Goal: Task Accomplishment & Management: Use online tool/utility

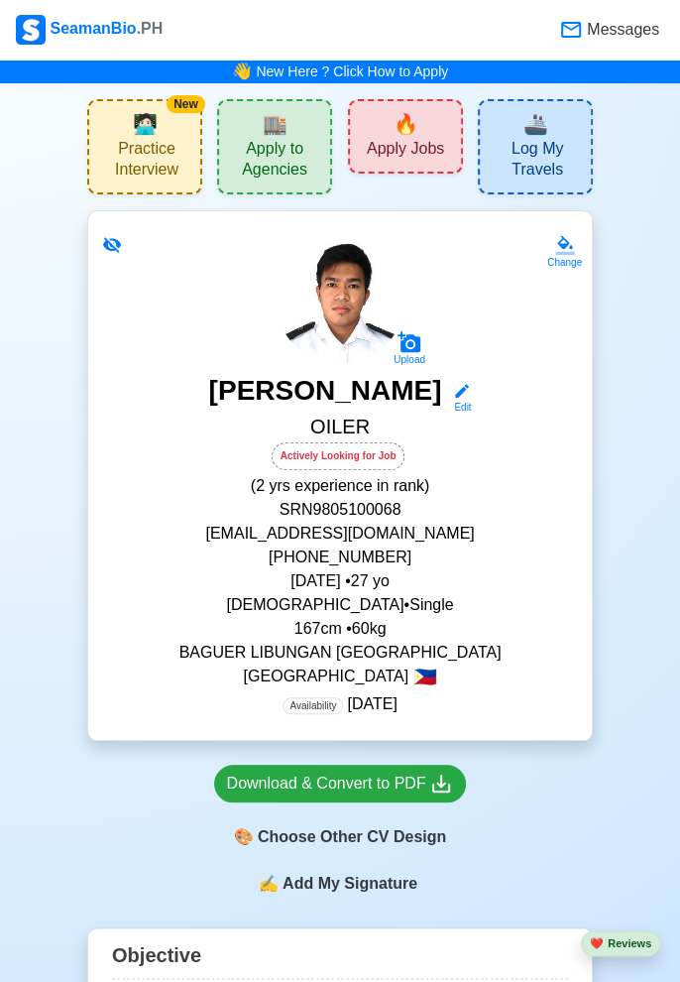
click at [612, 38] on span "Messages" at bounding box center [621, 30] width 76 height 24
click at [626, 34] on span "Messages" at bounding box center [621, 30] width 76 height 24
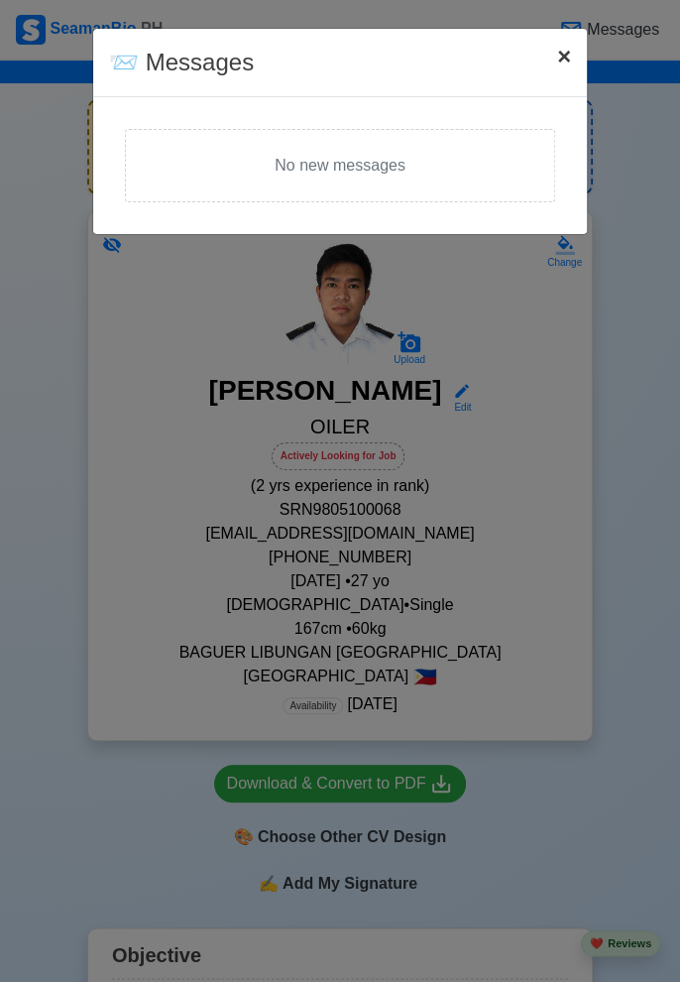
click at [565, 48] on span "×" at bounding box center [564, 56] width 14 height 27
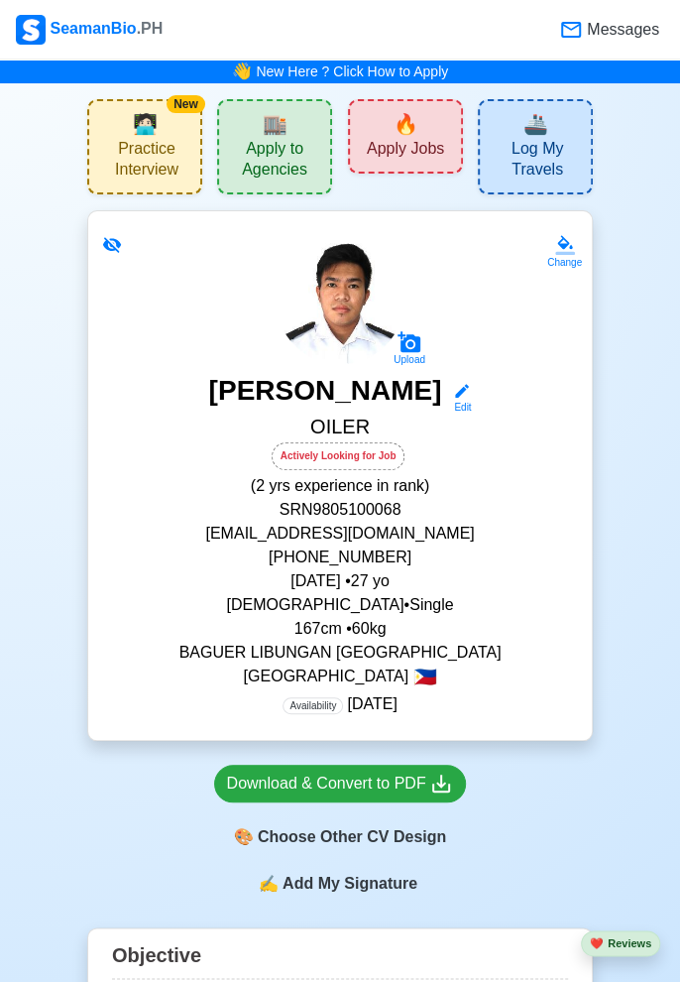
click at [418, 128] on div "🔥 Apply Jobs" at bounding box center [405, 136] width 115 height 74
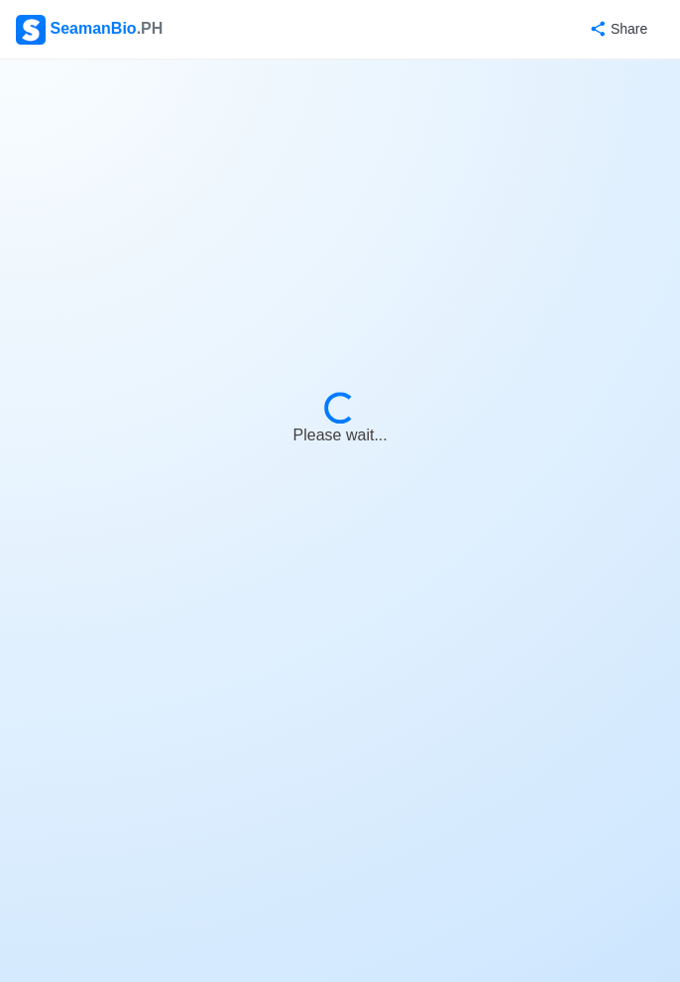
select select "Oiler"
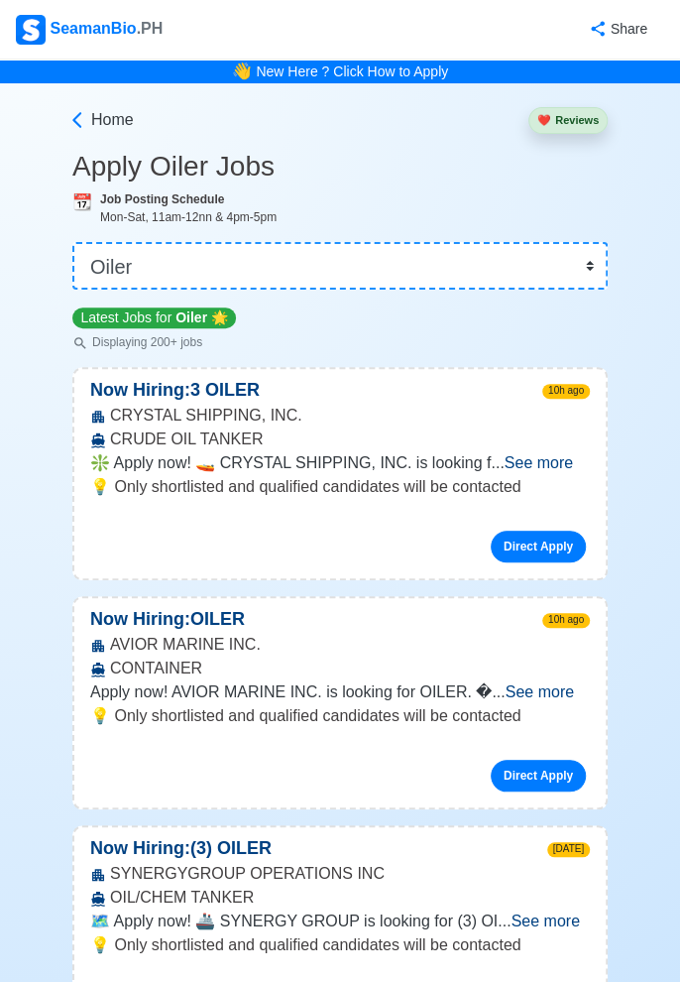
click at [553, 460] on span "See more" at bounding box center [539, 462] width 68 height 17
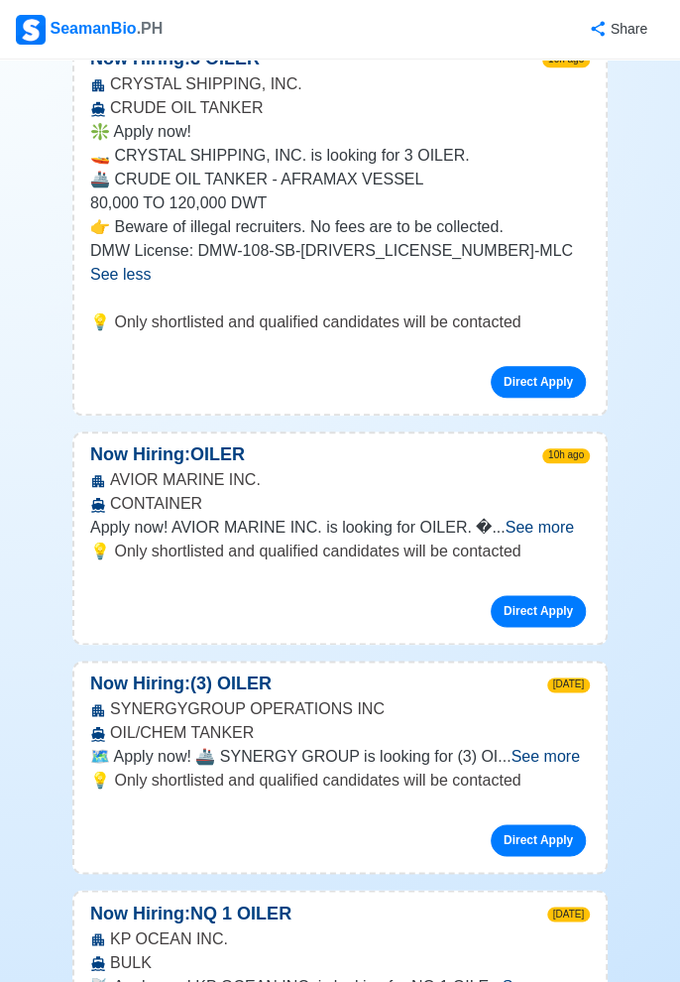
scroll to position [367, 0]
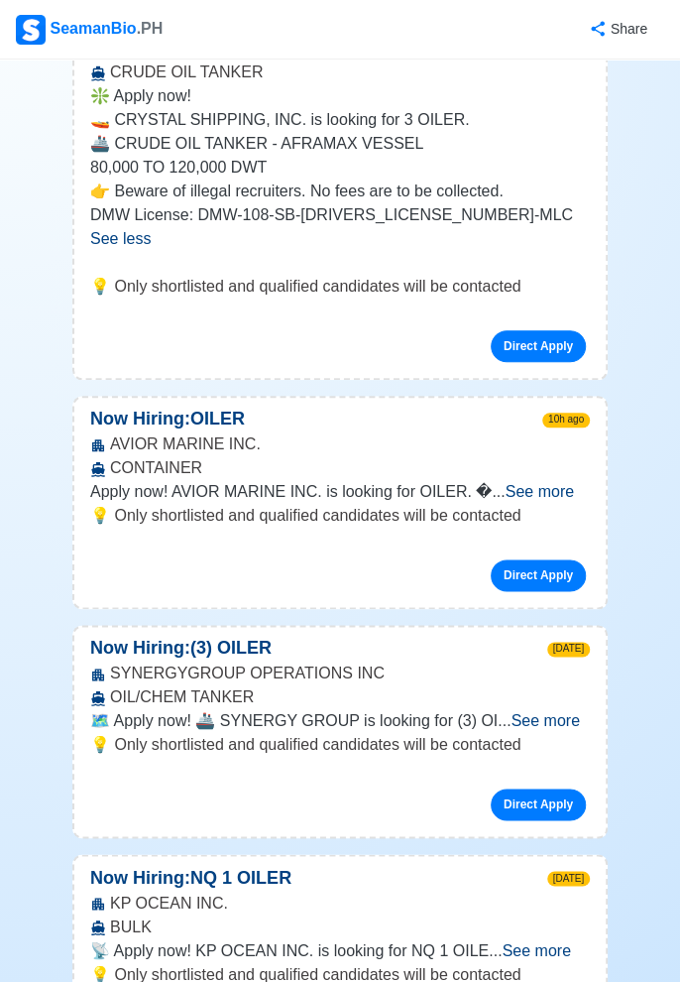
click at [549, 492] on span "See more" at bounding box center [540, 491] width 68 height 17
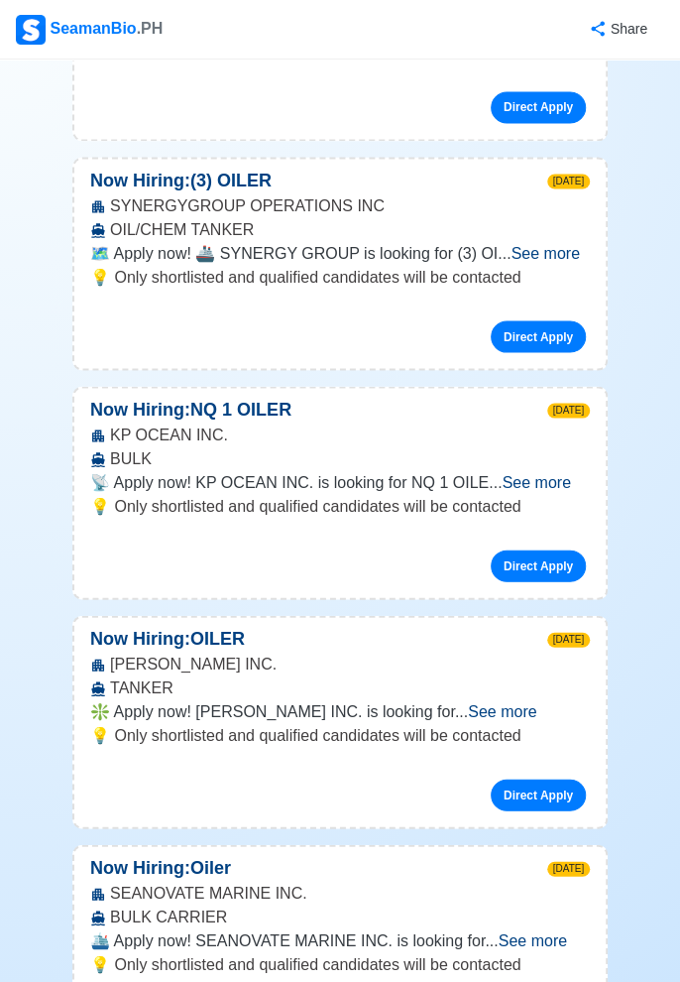
scroll to position [1024, 0]
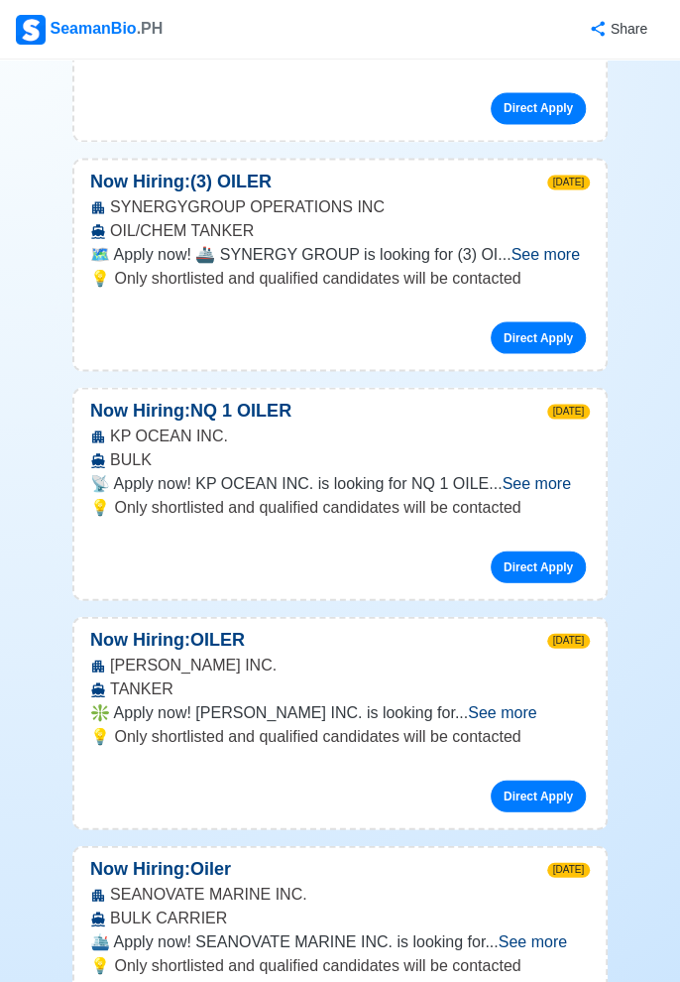
click at [558, 474] on span "See more" at bounding box center [536, 482] width 68 height 17
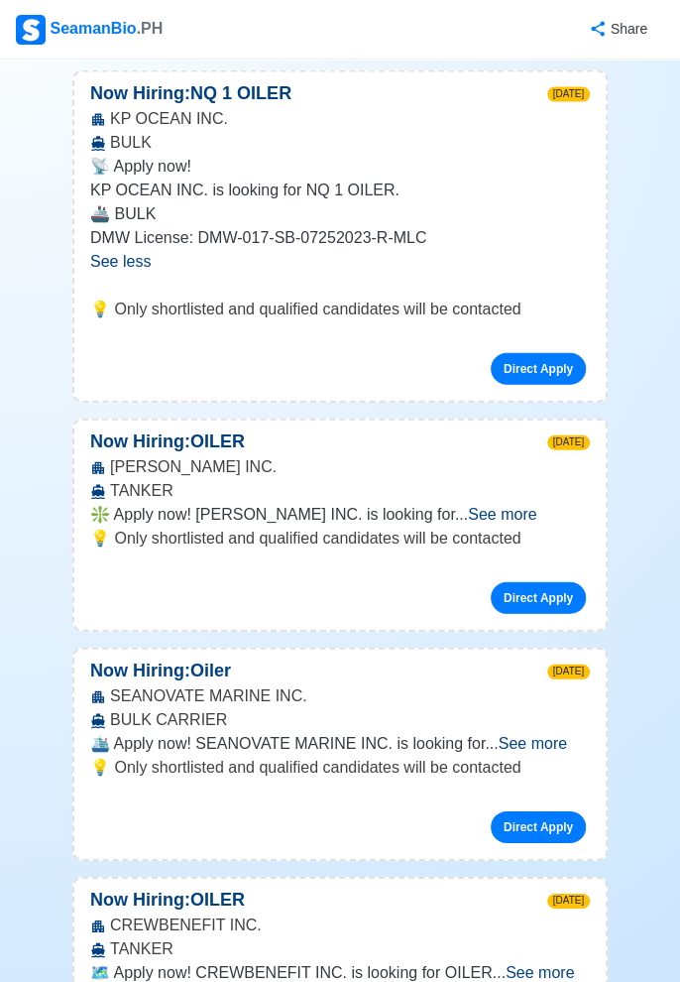
scroll to position [1345, 0]
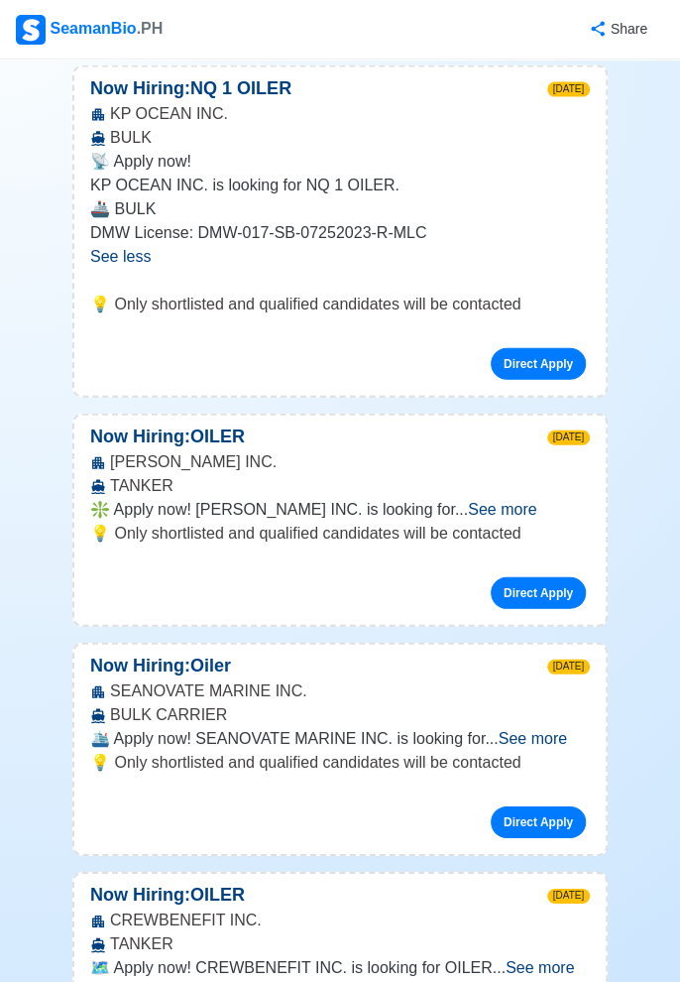
click at [536, 501] on span "See more" at bounding box center [502, 509] width 68 height 17
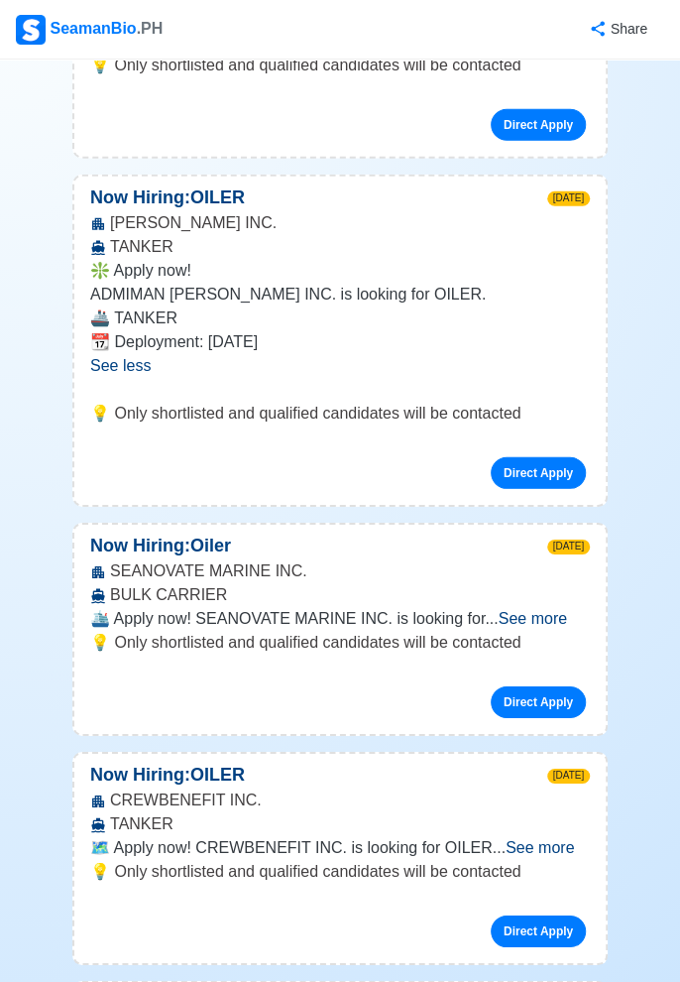
scroll to position [1582, 0]
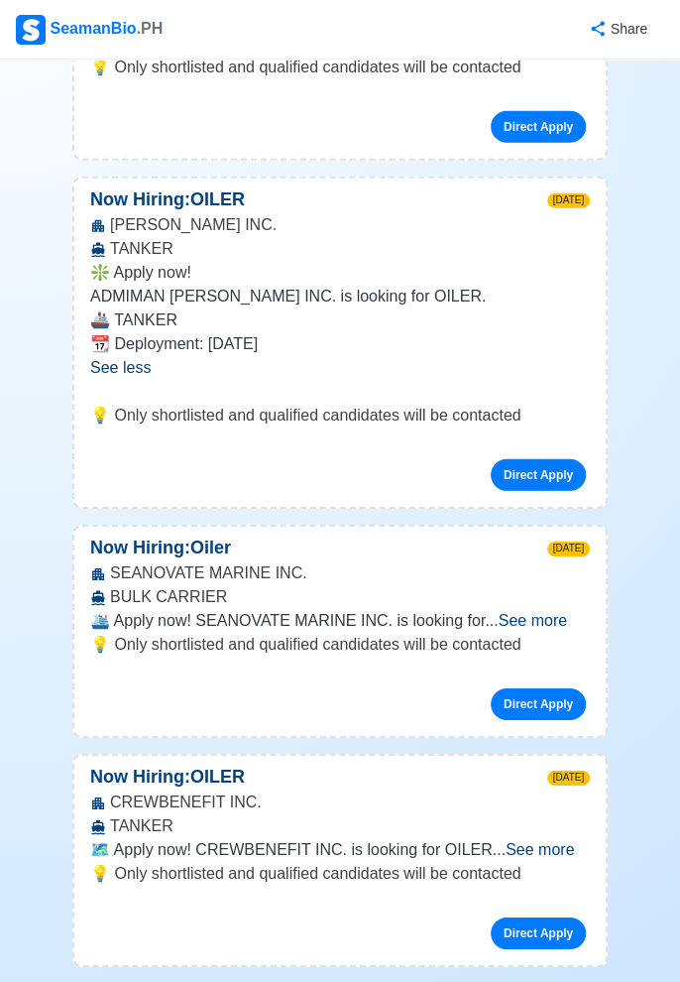
click at [553, 612] on span "See more" at bounding box center [533, 620] width 68 height 17
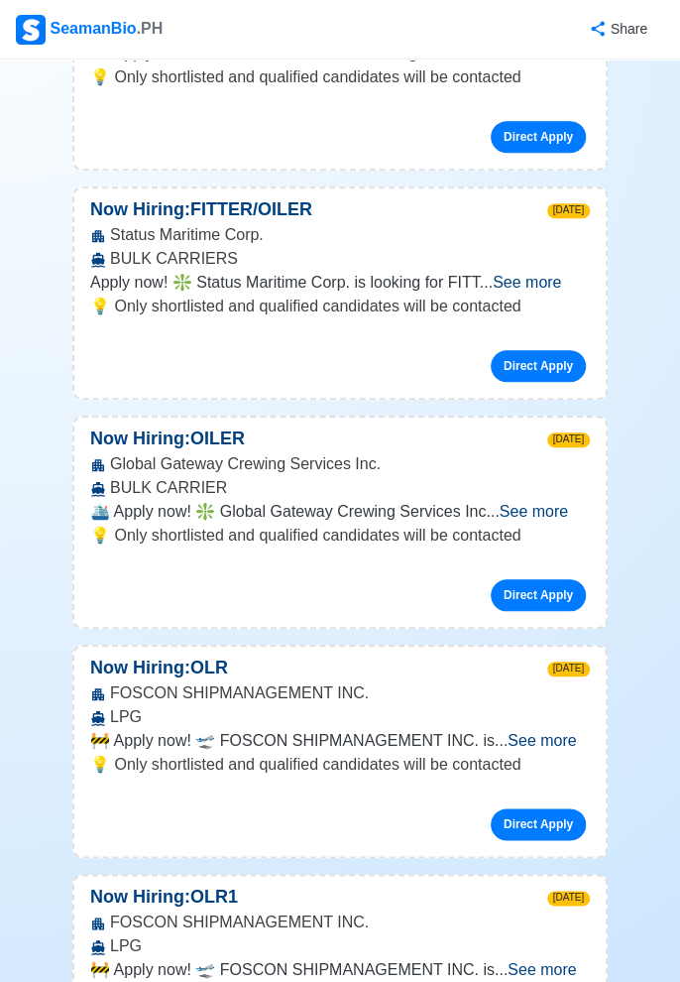
scroll to position [2588, 0]
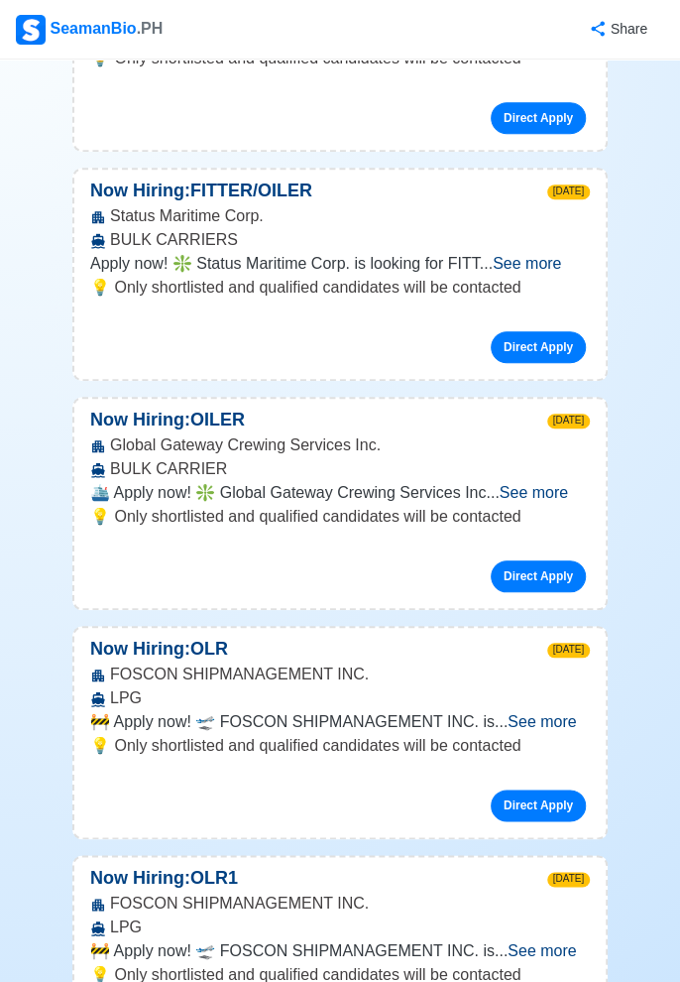
click at [567, 459] on div "Global Gateway Crewing Services Inc. BULK CARRIER" at bounding box center [339, 457] width 531 height 48
click at [564, 484] on span "See more" at bounding box center [534, 492] width 68 height 17
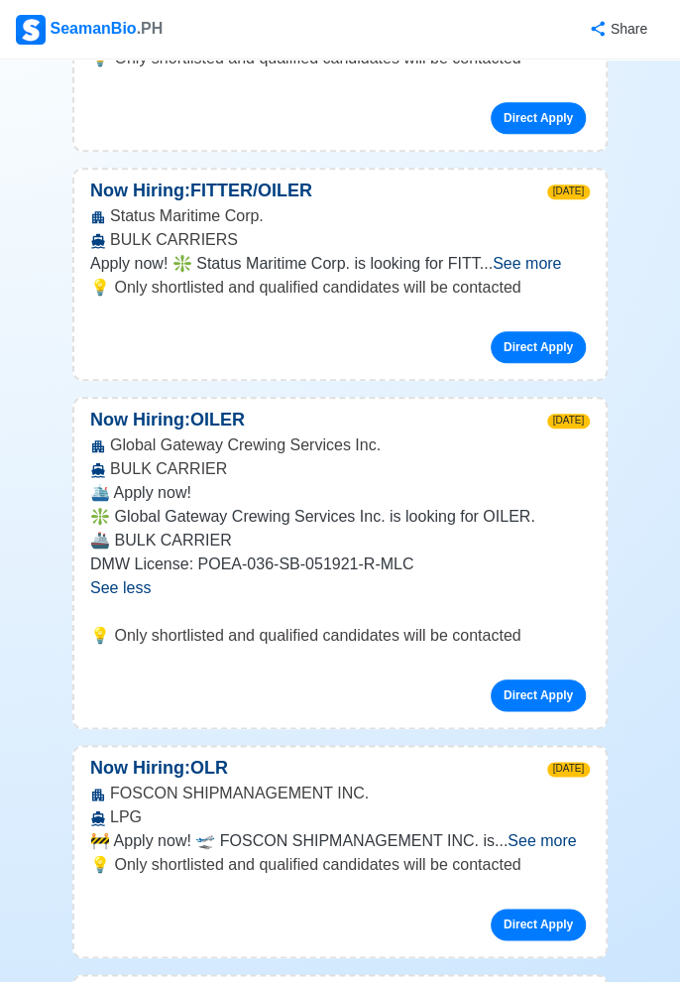
scroll to position [2683, 0]
